Goal: Task Accomplishment & Management: Manage account settings

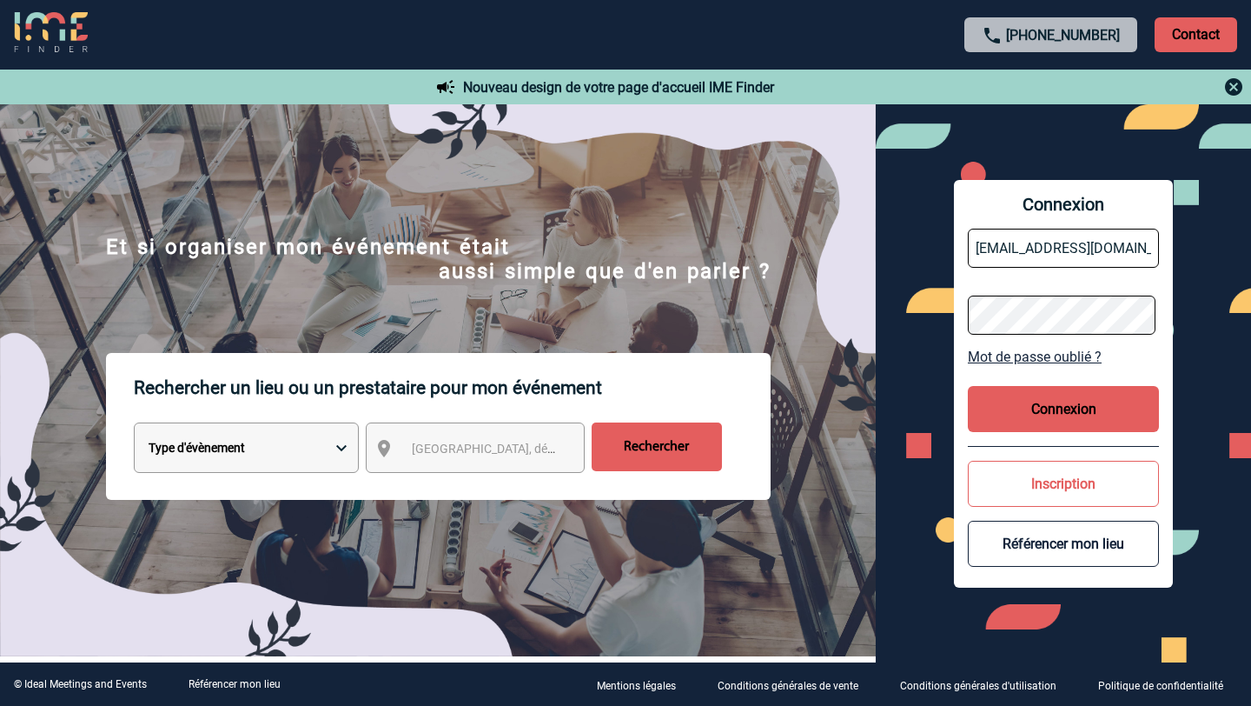
scroll to position [0, 1]
type input "[EMAIL_ADDRESS][DOMAIN_NAME]"
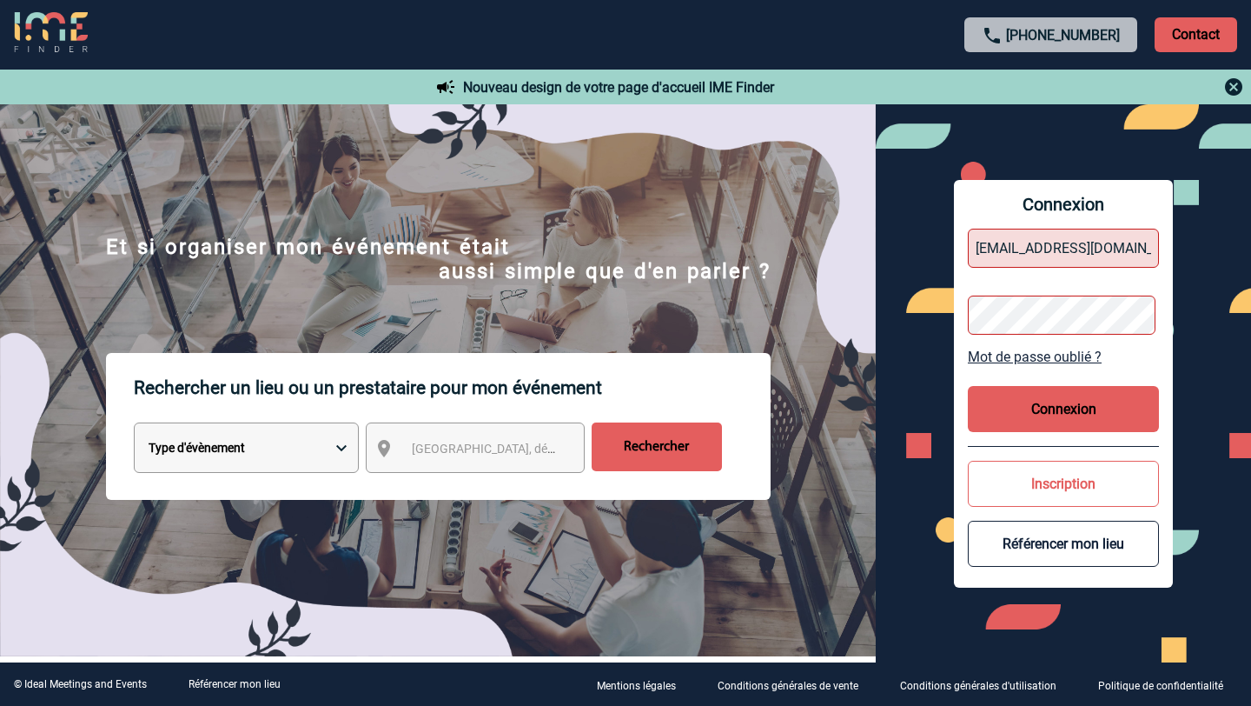
click at [1078, 396] on button "Connexion" at bounding box center [1063, 409] width 191 height 46
click at [1010, 361] on link "Mot de passe oublié ?" at bounding box center [1063, 356] width 191 height 17
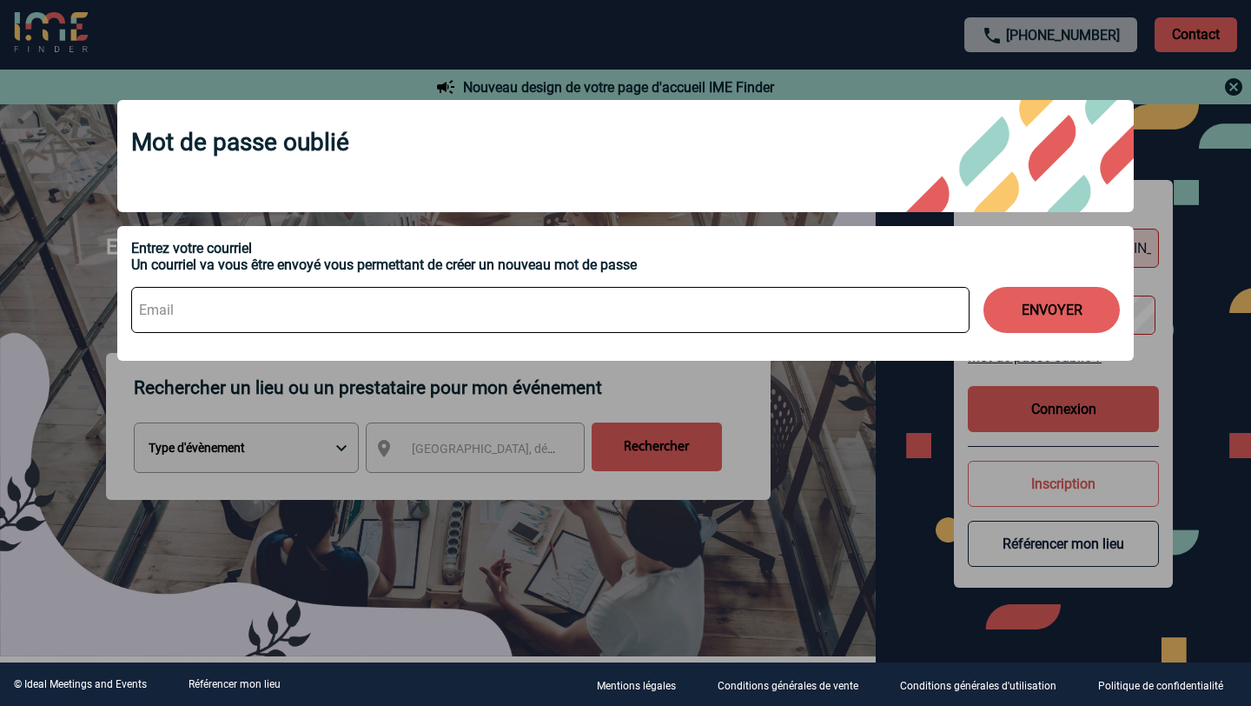
click at [451, 314] on input at bounding box center [550, 310] width 839 height 46
type input "[EMAIL_ADDRESS][DOMAIN_NAME]"
click at [1076, 310] on button "ENVOYER" at bounding box center [1052, 310] width 136 height 46
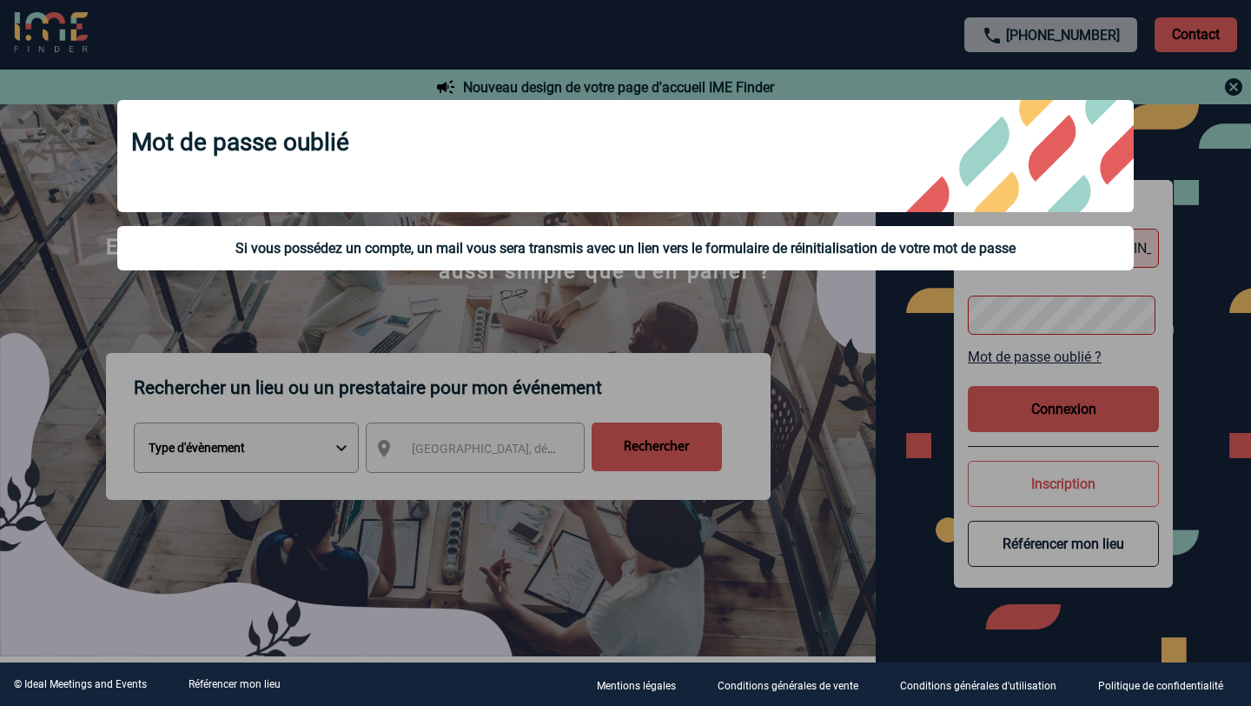
click at [892, 294] on div "Mot de passe oublié Si vous possédez un compte, un mail vous sera transmis avec…" at bounding box center [626, 187] width 1060 height 218
click at [1187, 135] on div at bounding box center [625, 353] width 1251 height 706
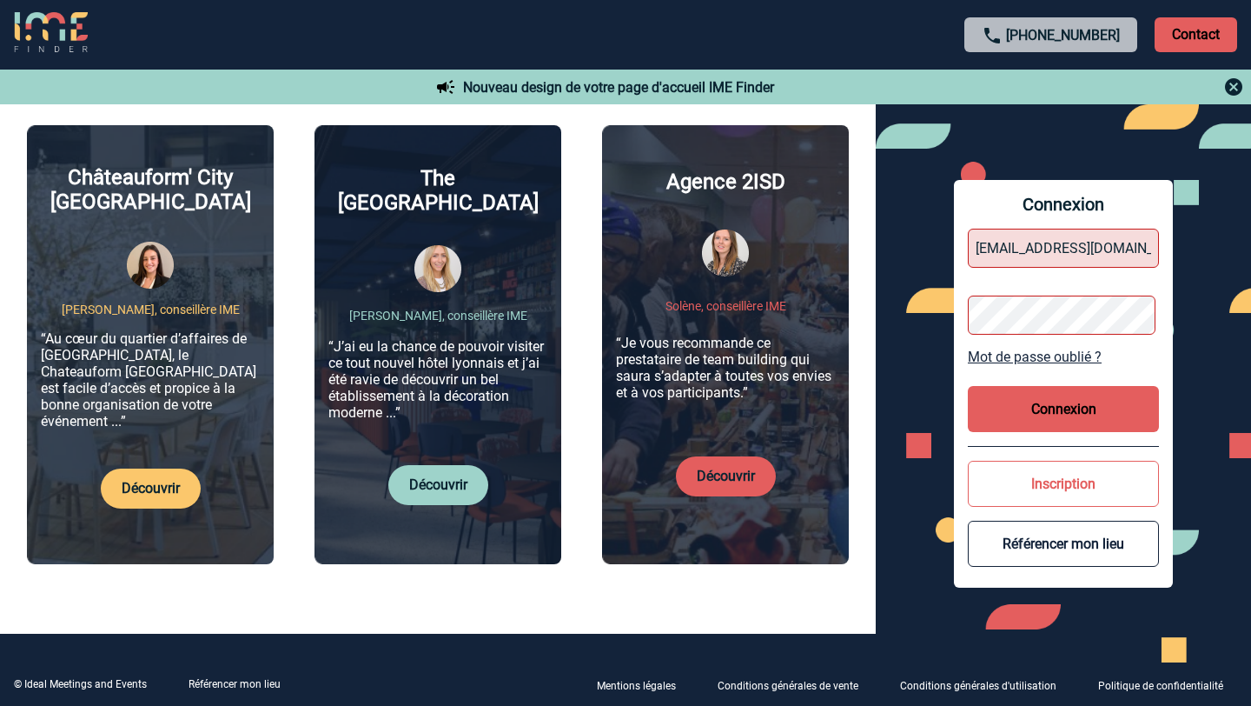
scroll to position [633, 0]
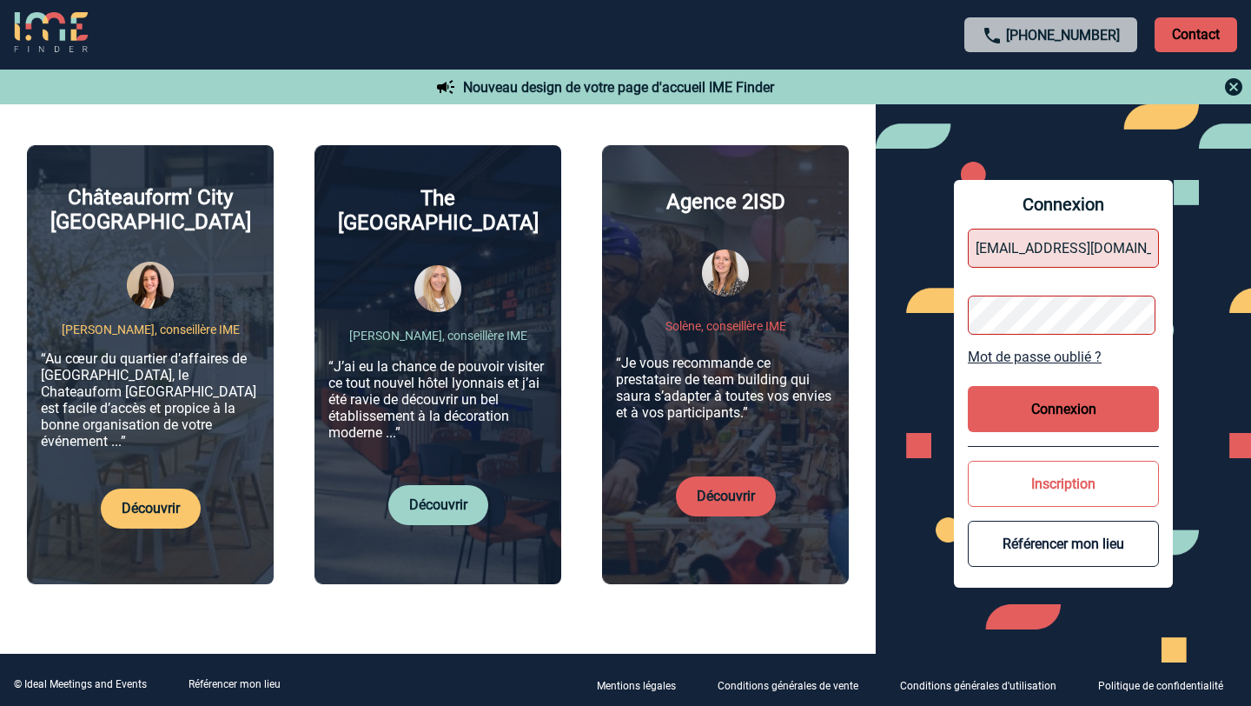
click at [1054, 491] on button "Inscription" at bounding box center [1063, 484] width 191 height 46
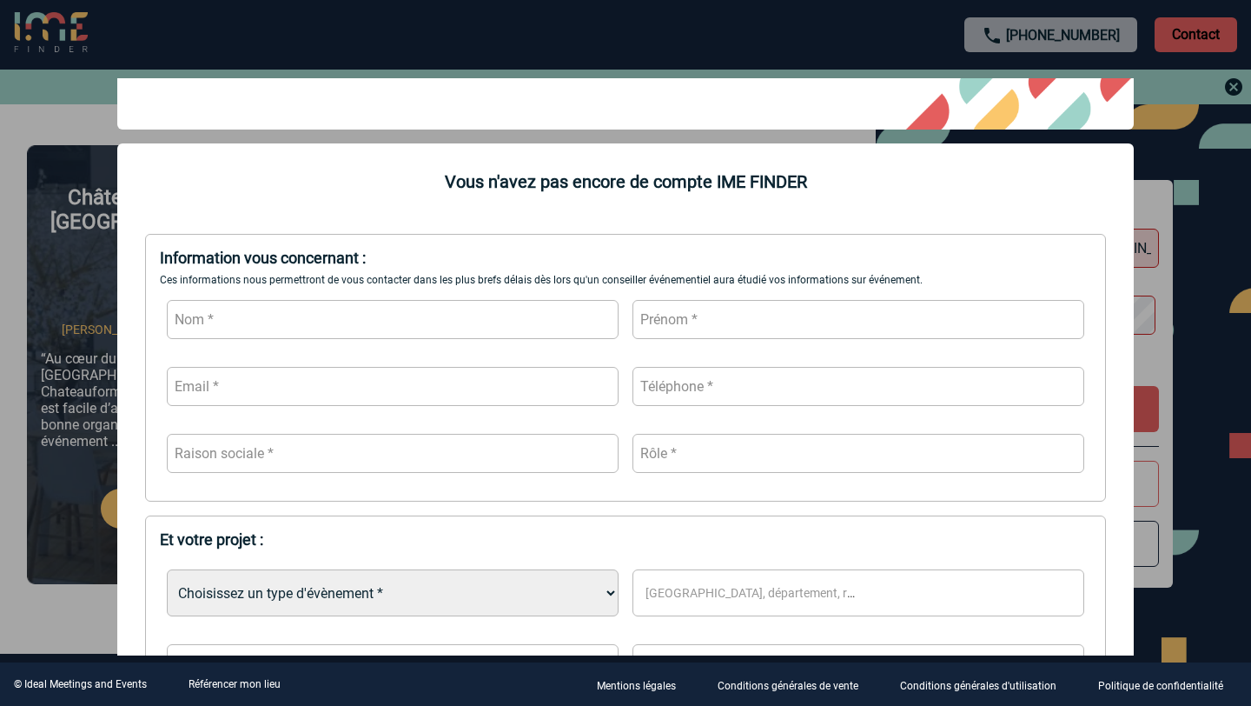
scroll to position [0, 0]
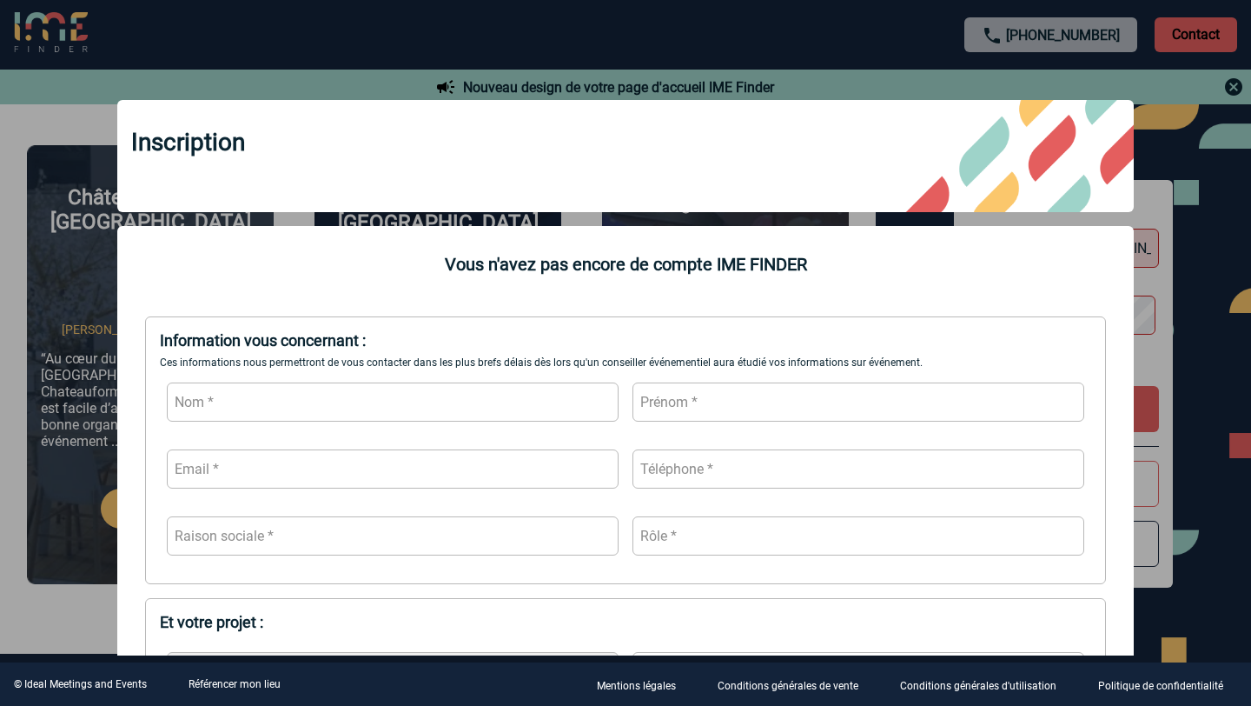
click at [1208, 155] on div at bounding box center [625, 353] width 1251 height 706
